Goal: Task Accomplishment & Management: Manage account settings

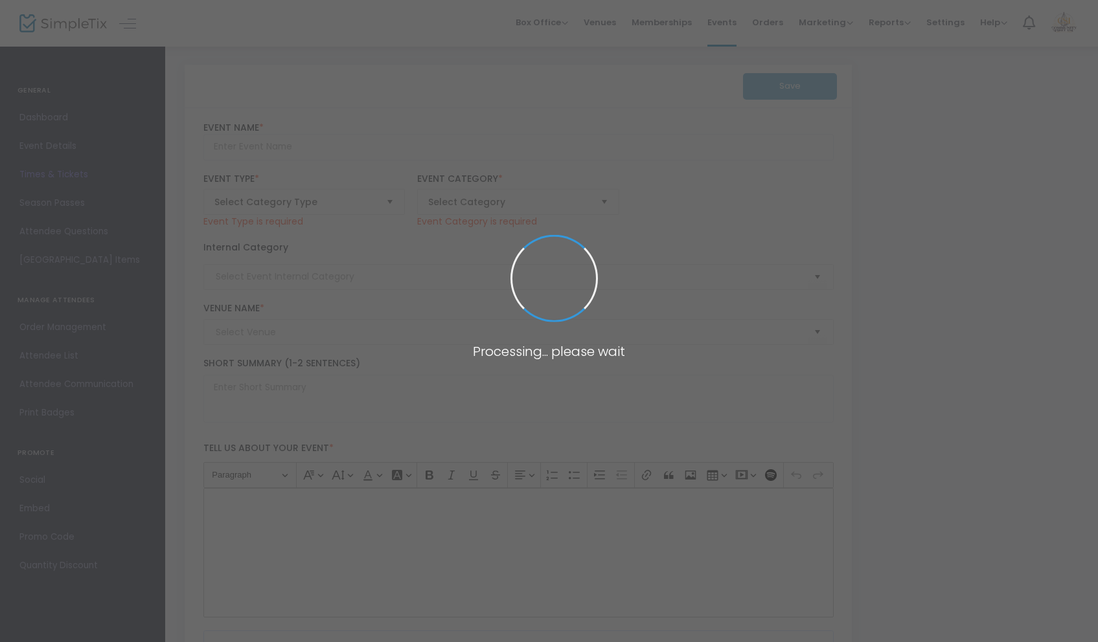
type input "SMOKE: A Ballad of the Night Riders"
type textarea "This bluegrass musical sheds light on corporate greed that turned farmer agains…"
checkbox input "true"
type input "Buy Tickets"
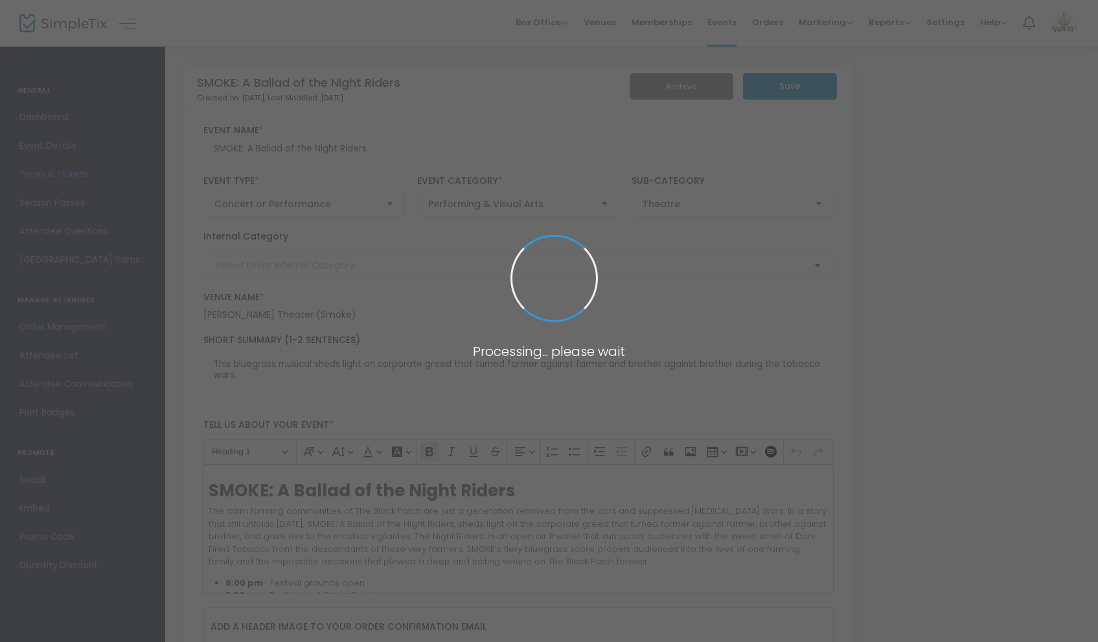
type input "Bell Witch Fall Festival"
